Goal: Navigation & Orientation: Find specific page/section

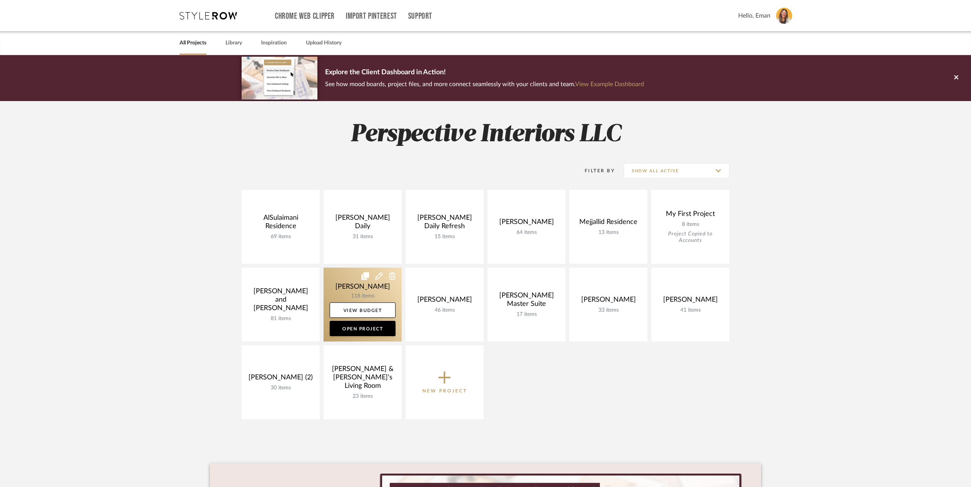
click at [346, 292] on link at bounding box center [363, 305] width 78 height 74
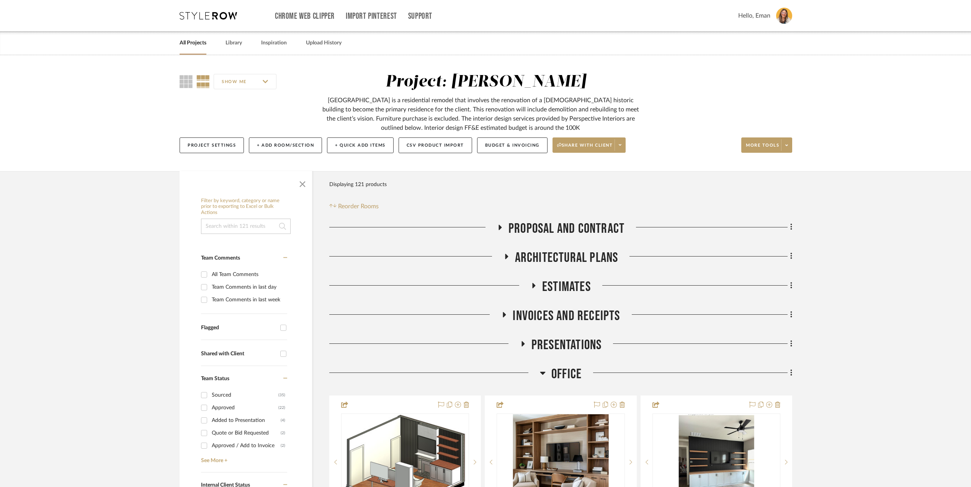
click at [211, 16] on icon at bounding box center [208, 16] width 57 height 8
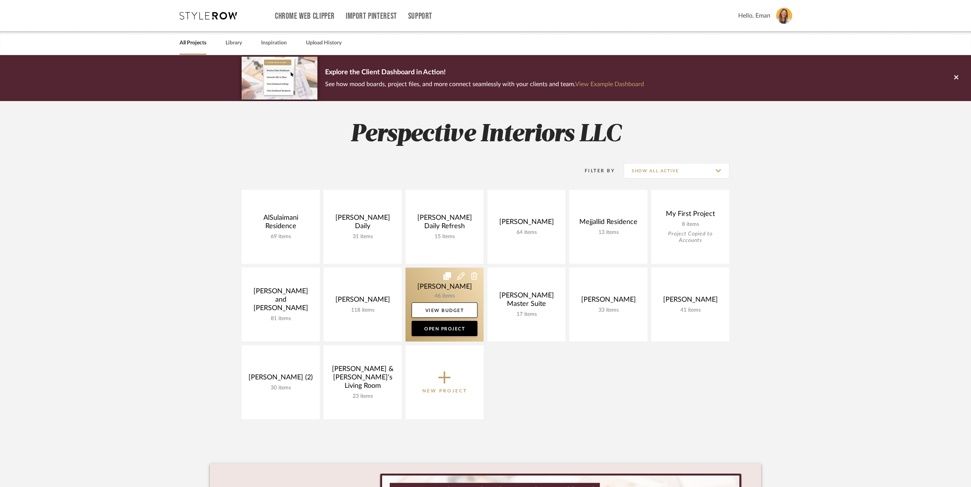
click at [424, 285] on link at bounding box center [445, 305] width 78 height 74
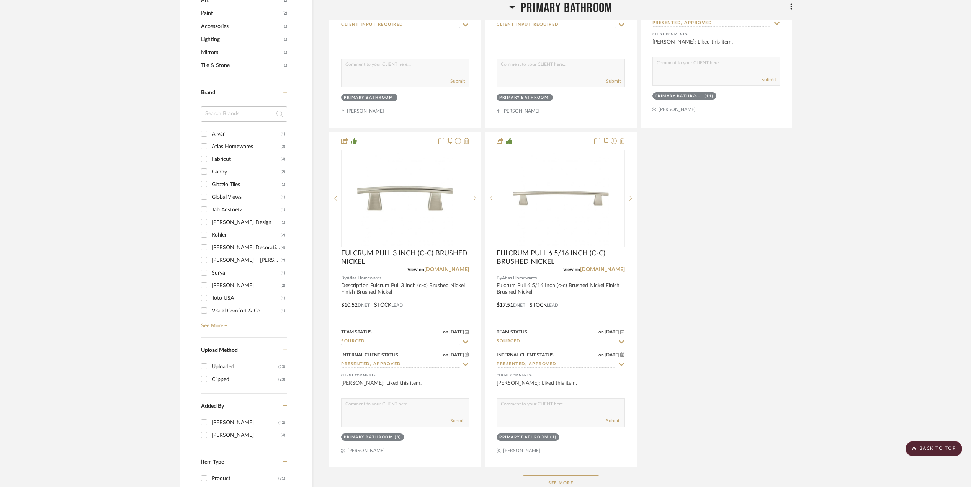
scroll to position [1021, 0]
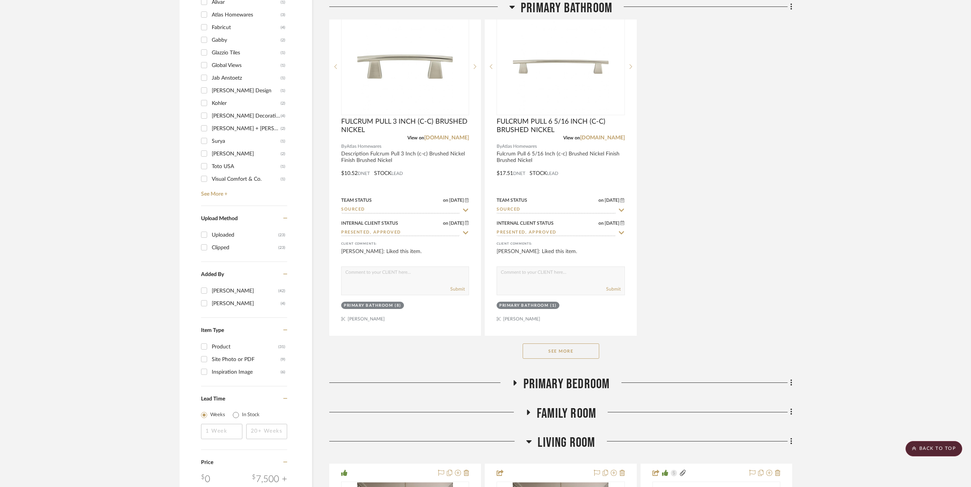
click at [573, 352] on button "See More" at bounding box center [561, 351] width 77 height 15
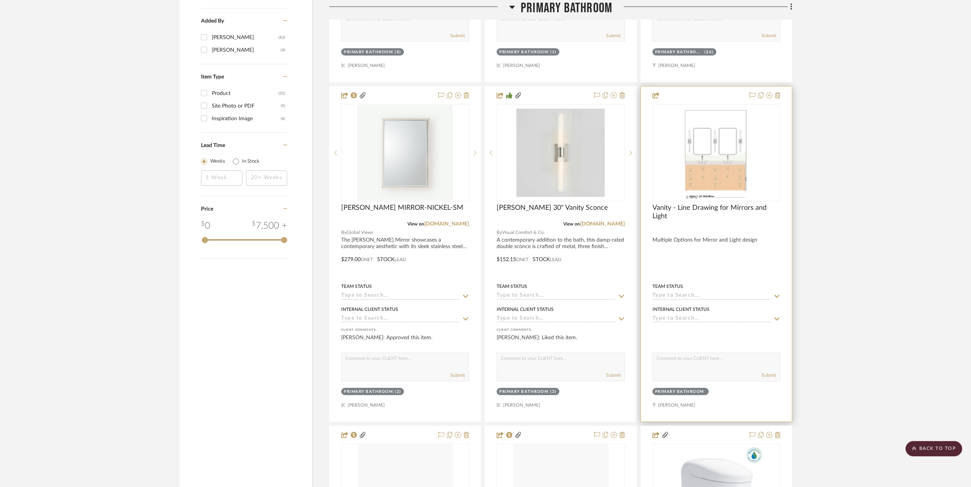
scroll to position [1276, 0]
